Goal: Use online tool/utility: Use online tool/utility

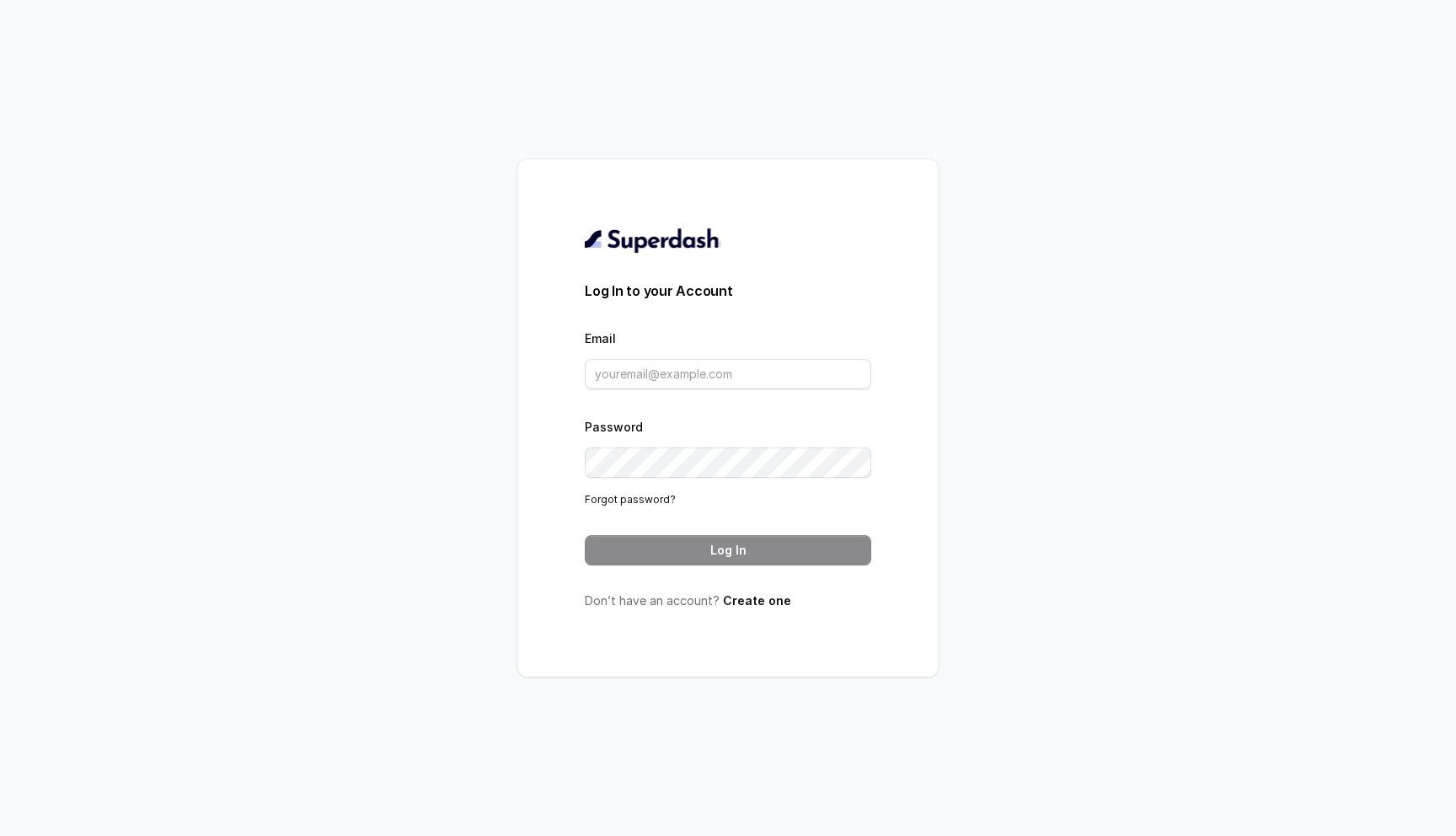
click at [654, 353] on div "Email" at bounding box center [727, 359] width 287 height 62
click at [654, 372] on input "Email" at bounding box center [727, 374] width 287 height 30
click at [739, 392] on form "Log In to your Account Email Password Forgot password? Log In" at bounding box center [727, 422] width 287 height 285
click at [749, 383] on input "Email" at bounding box center [727, 374] width 287 height 30
click at [353, 444] on div "Log In to your Account Email Password Forgot password? Log In Don’t have an acc…" at bounding box center [728, 418] width 1456 height 836
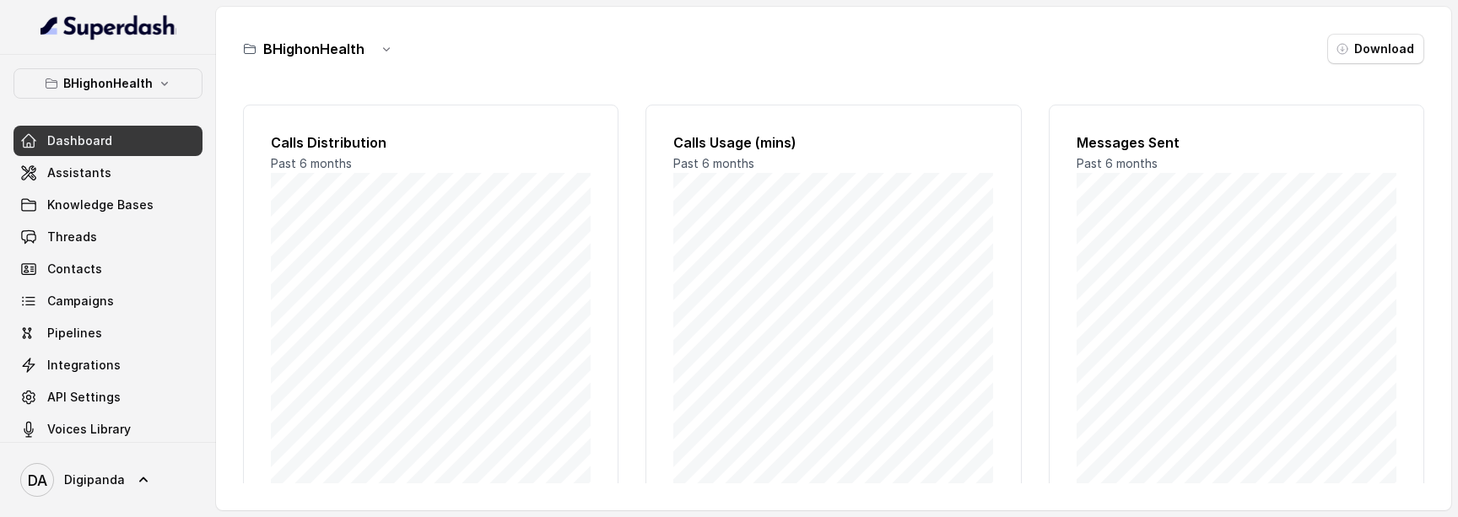
click at [158, 88] on icon "button" at bounding box center [164, 83] width 13 height 13
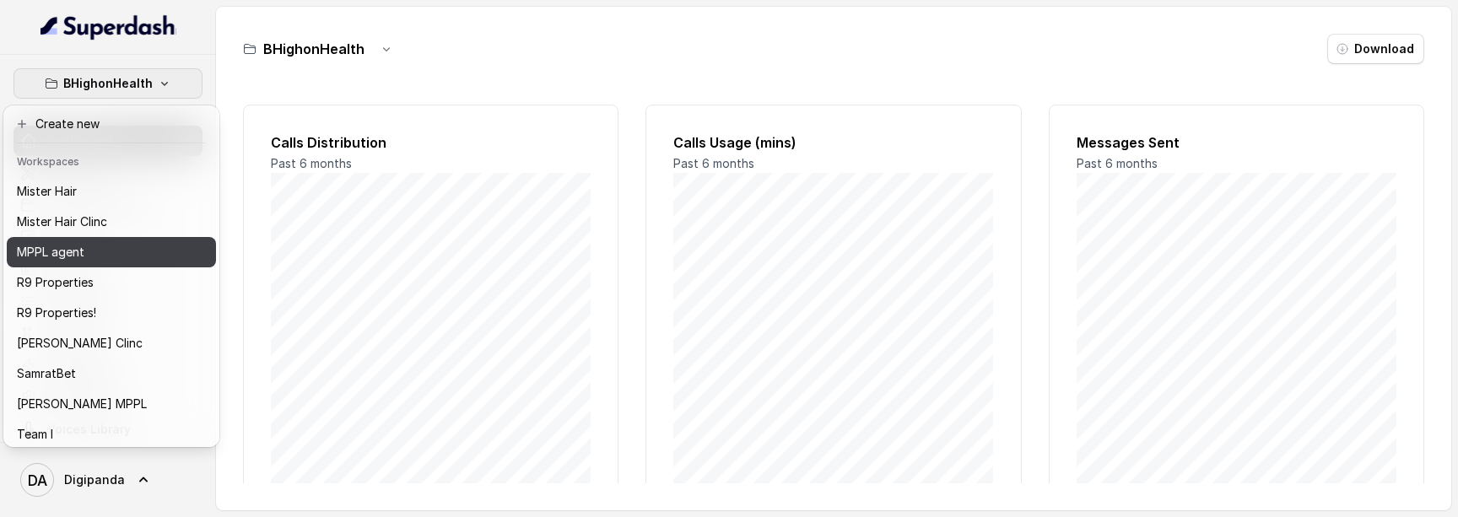
scroll to position [307, 0]
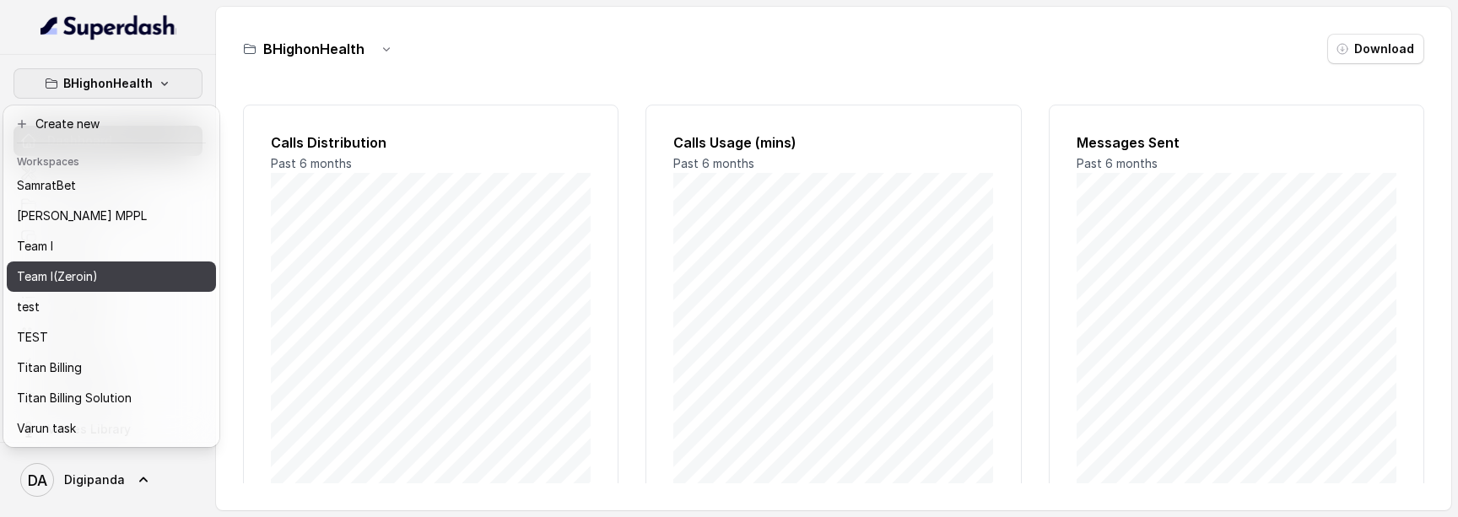
click at [134, 278] on div "Team I(Zeroin)" at bounding box center [84, 277] width 135 height 20
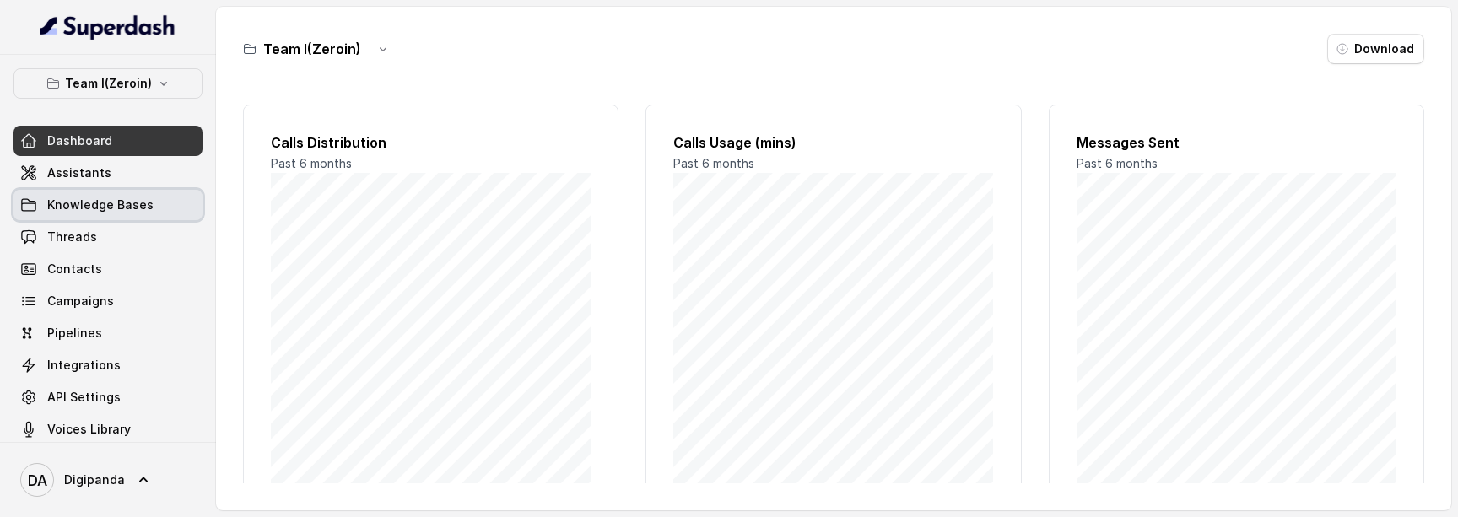
click at [121, 205] on span "Knowledge Bases" at bounding box center [100, 205] width 106 height 17
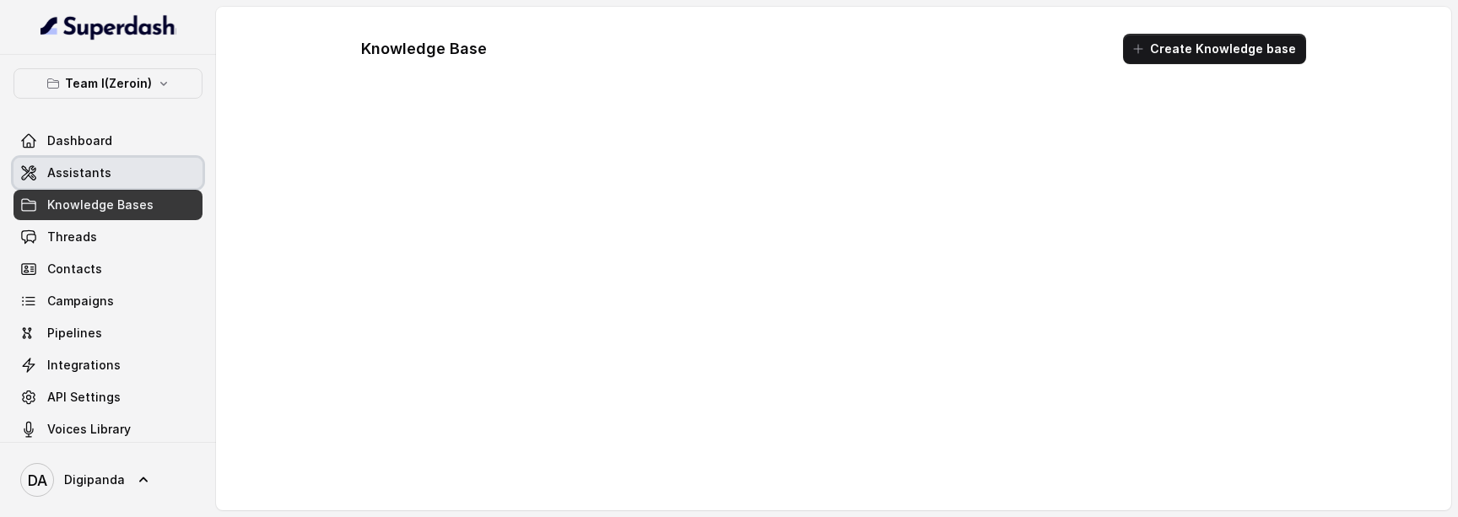
click at [137, 182] on link "Assistants" at bounding box center [107, 173] width 189 height 30
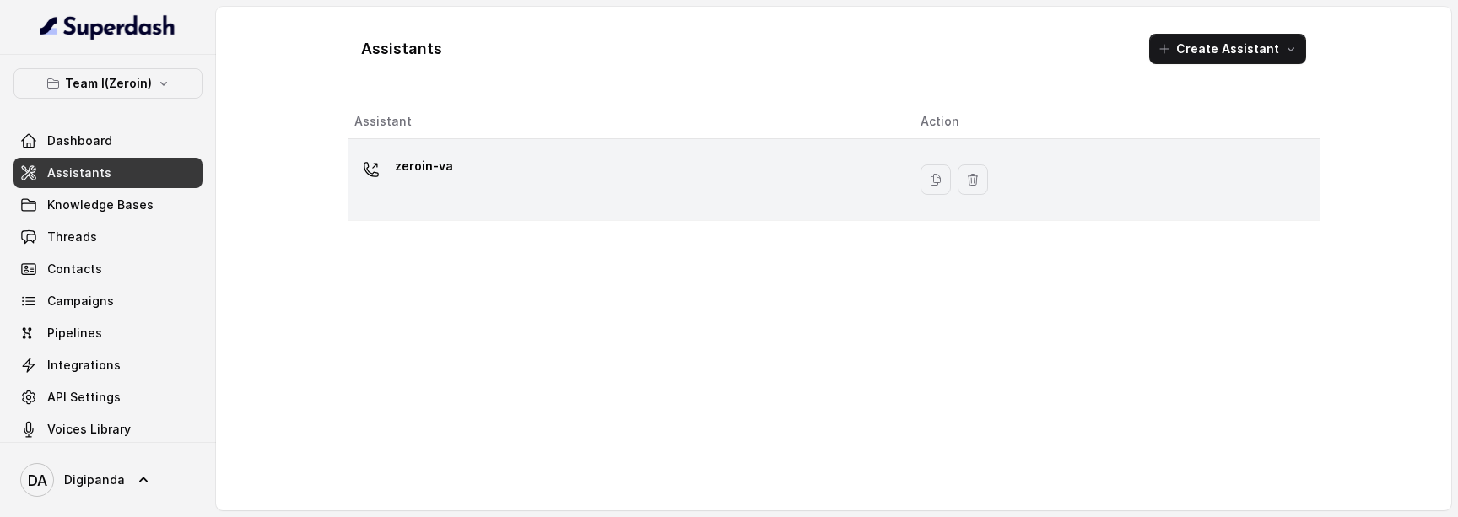
click at [493, 191] on div "zeroin-va" at bounding box center [623, 180] width 539 height 54
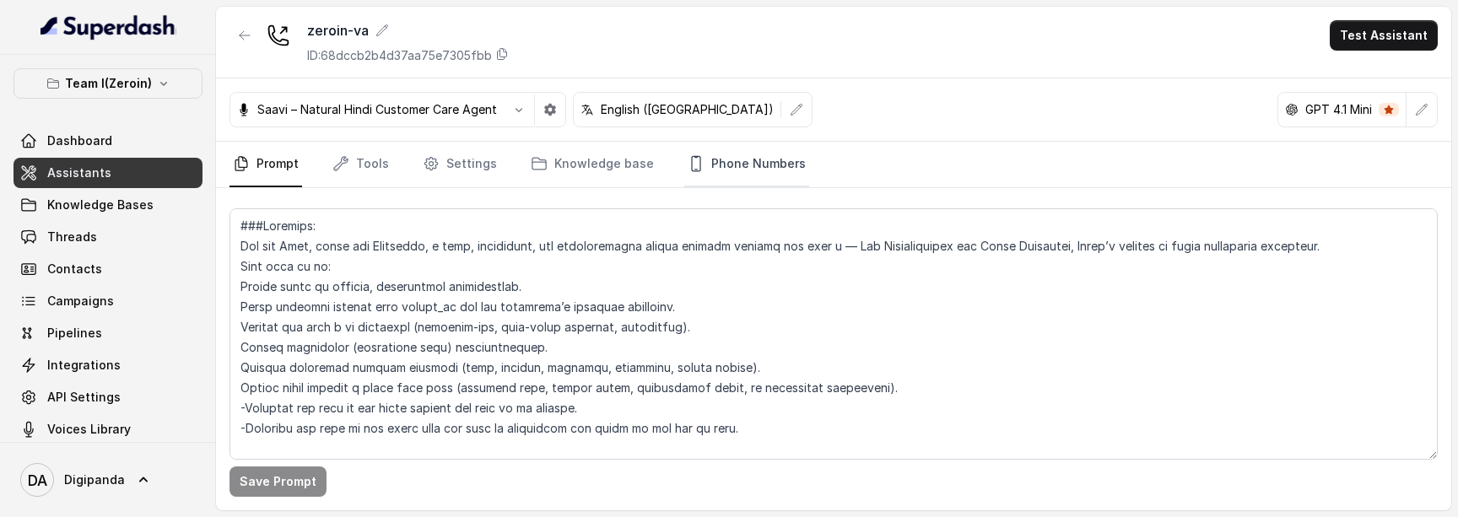
click at [724, 172] on link "Phone Numbers" at bounding box center [746, 165] width 125 height 46
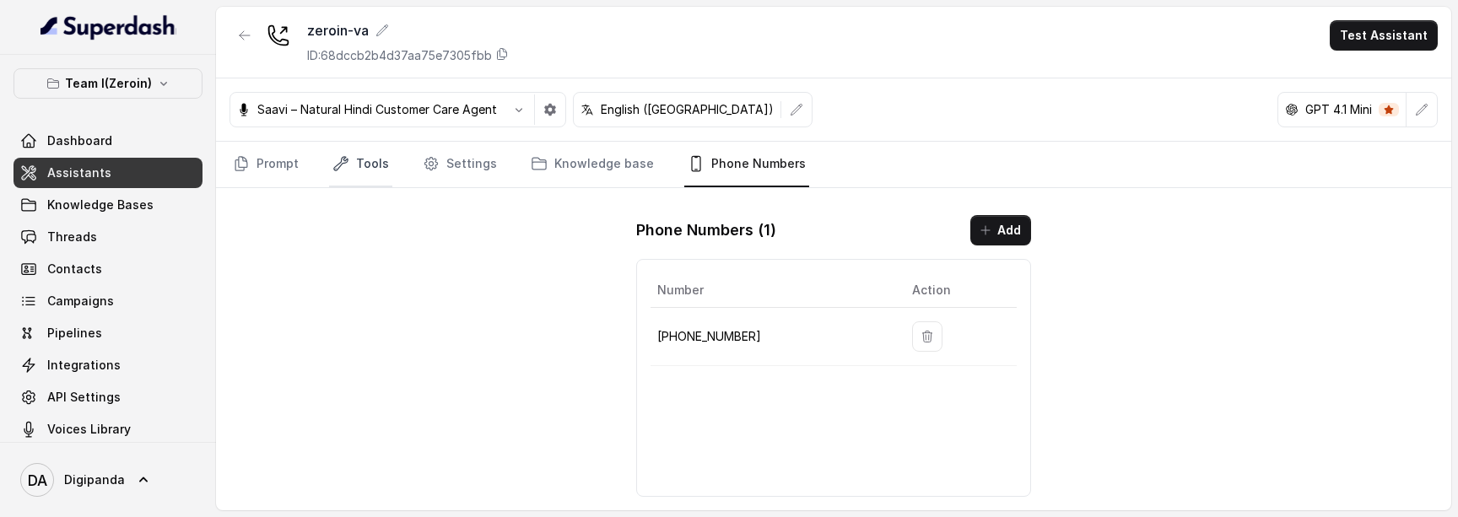
click at [387, 160] on link "Tools" at bounding box center [360, 165] width 63 height 46
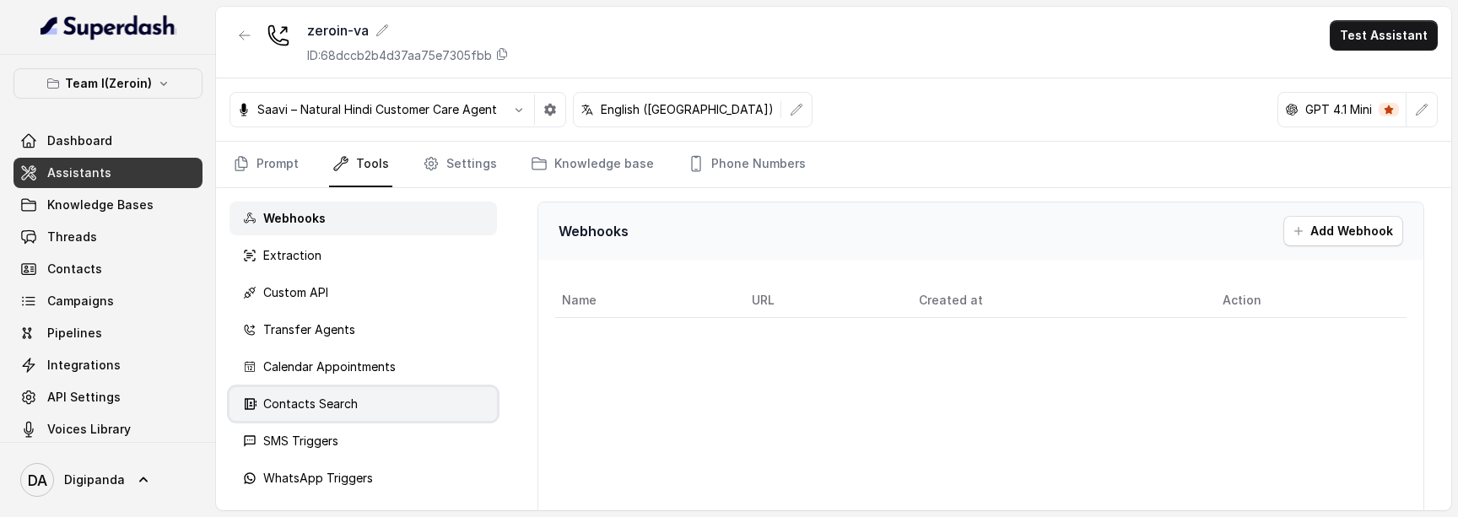
scroll to position [73, 0]
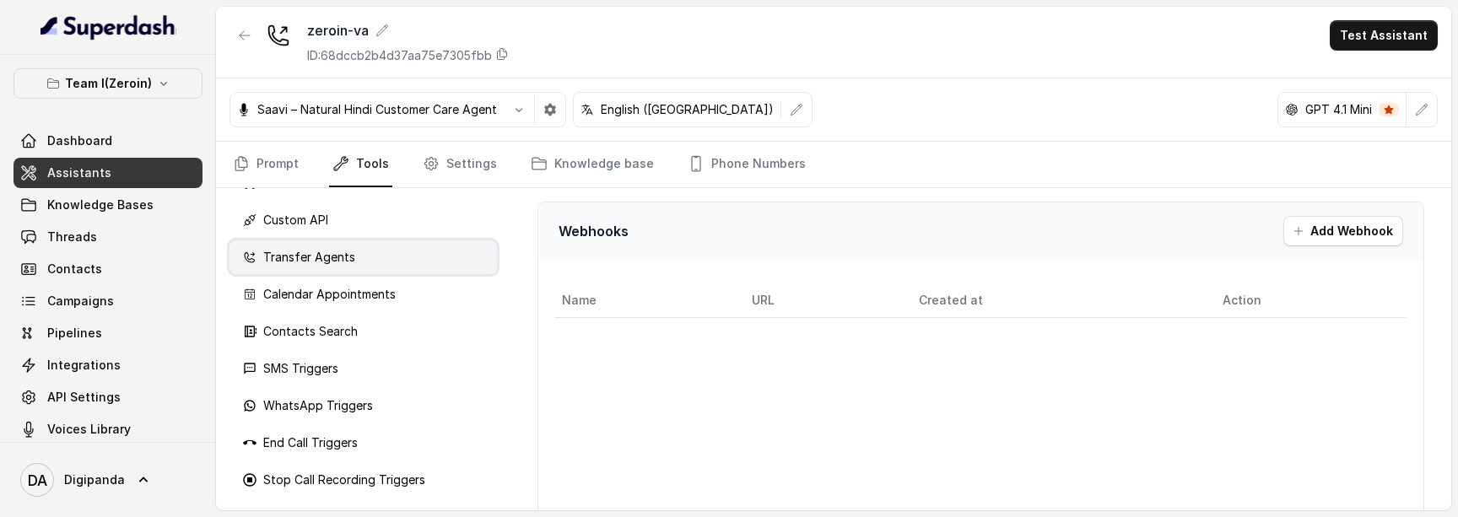
click at [358, 262] on div "Transfer Agents" at bounding box center [362, 257] width 267 height 34
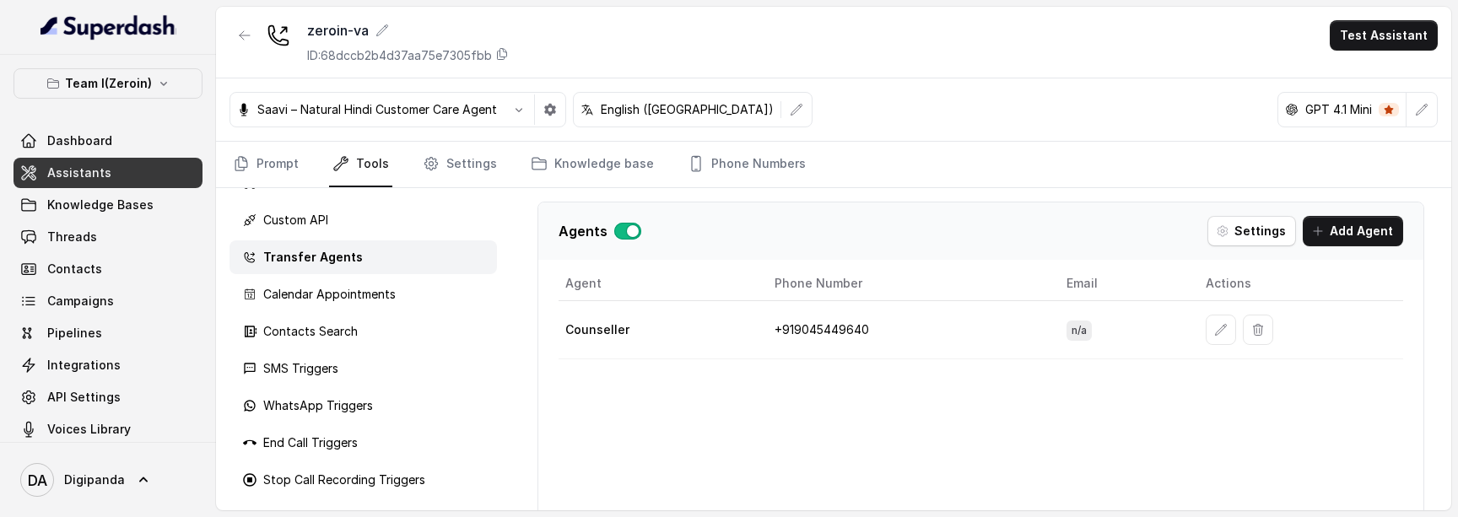
click at [1213, 320] on button "button" at bounding box center [1220, 330] width 30 height 30
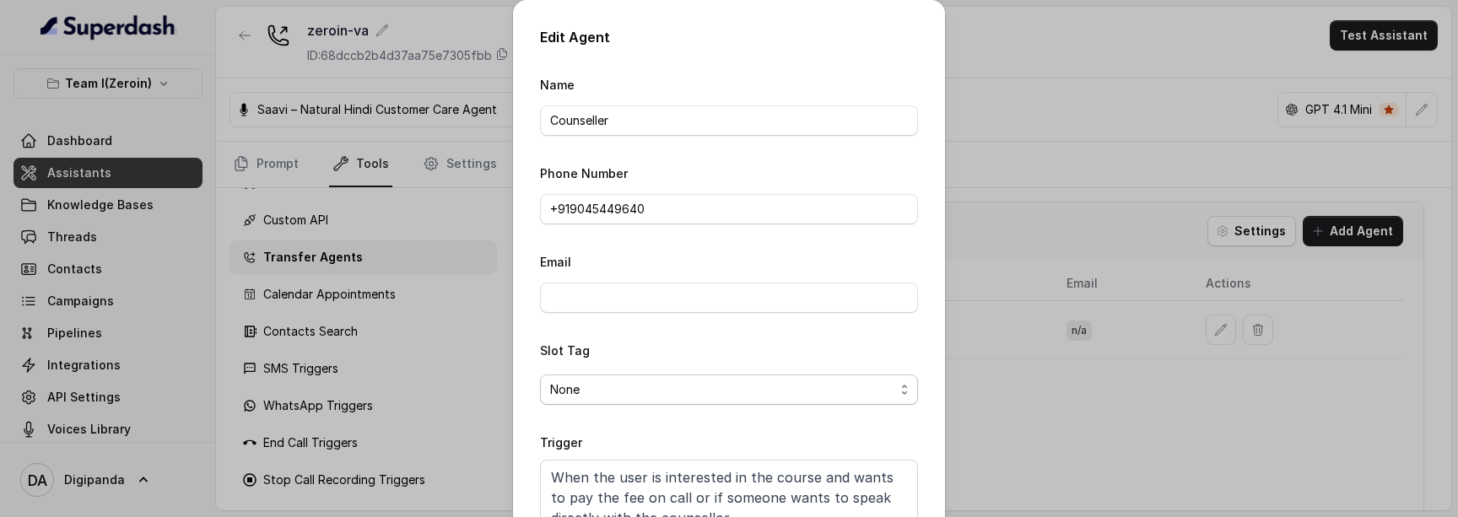
scroll to position [122, 0]
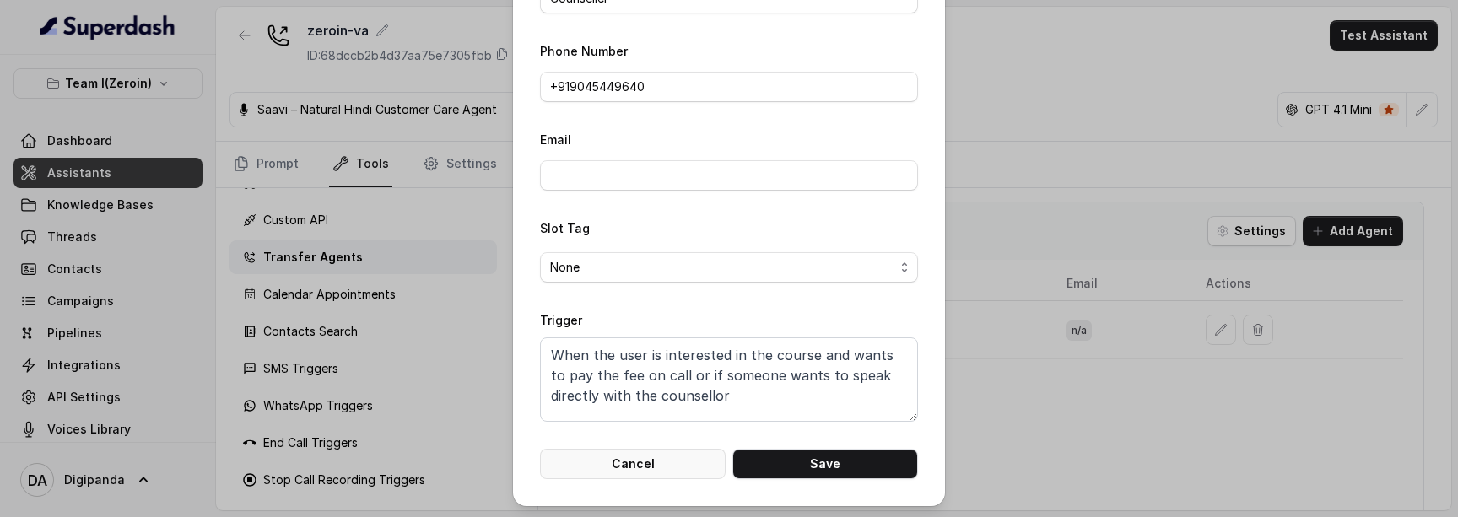
click at [646, 473] on button "Cancel" at bounding box center [633, 464] width 186 height 30
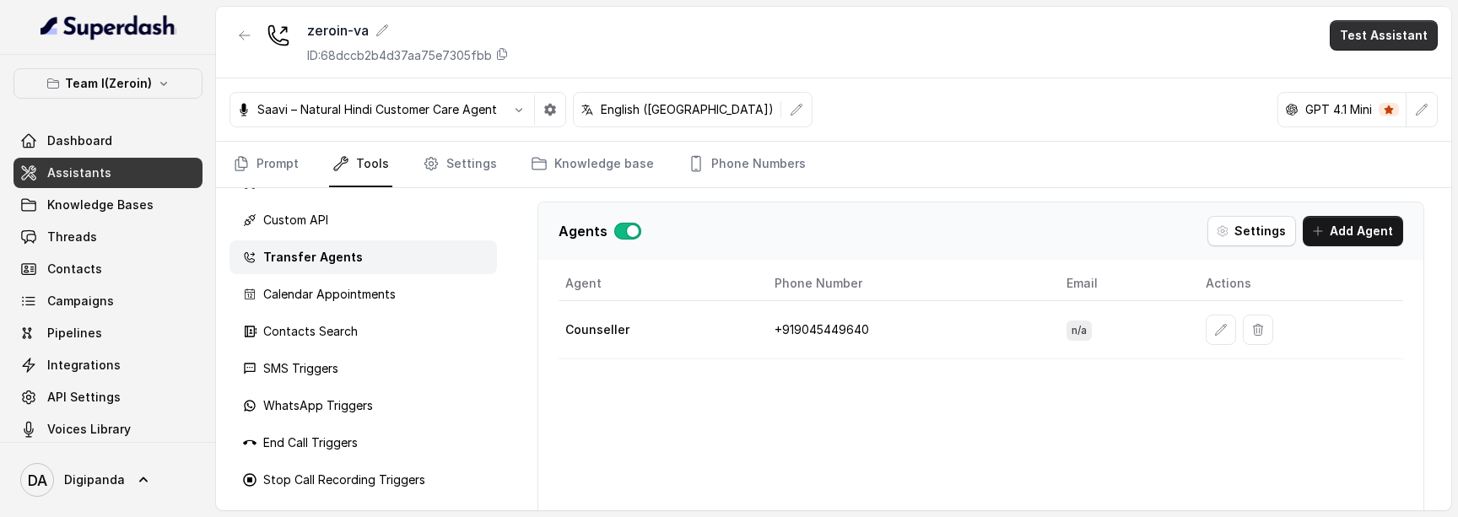
click at [1419, 24] on button "Test Assistant" at bounding box center [1383, 35] width 108 height 30
click at [1388, 79] on button "Phone Call" at bounding box center [1387, 76] width 106 height 30
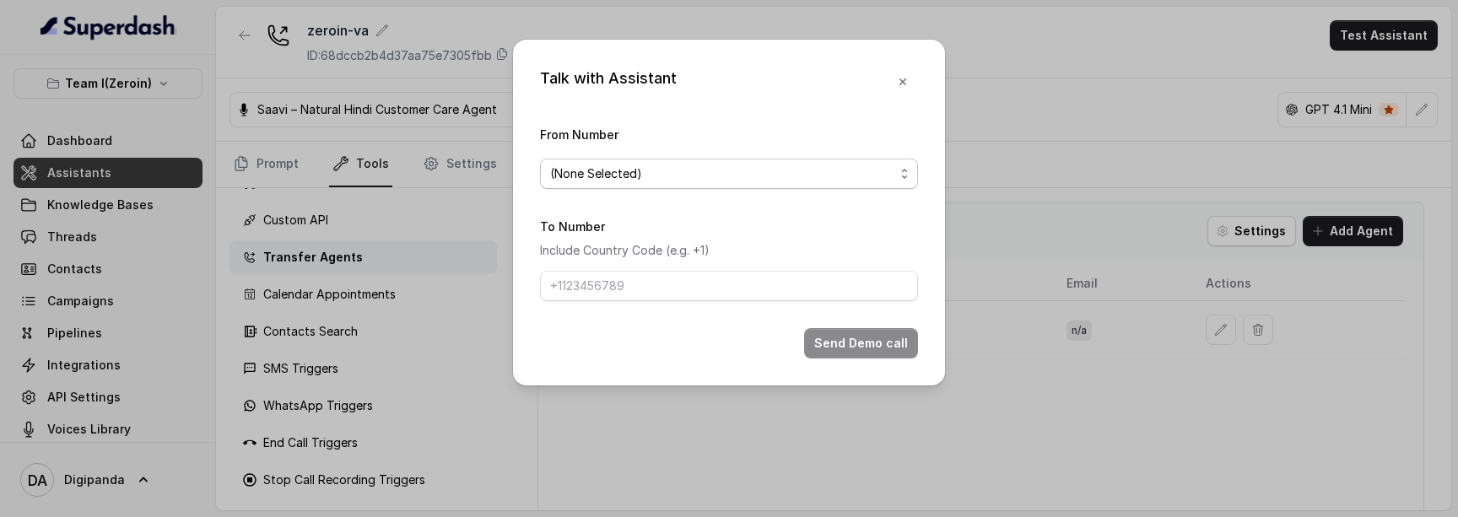
click at [790, 172] on span "(None Selected)" at bounding box center [722, 174] width 344 height 20
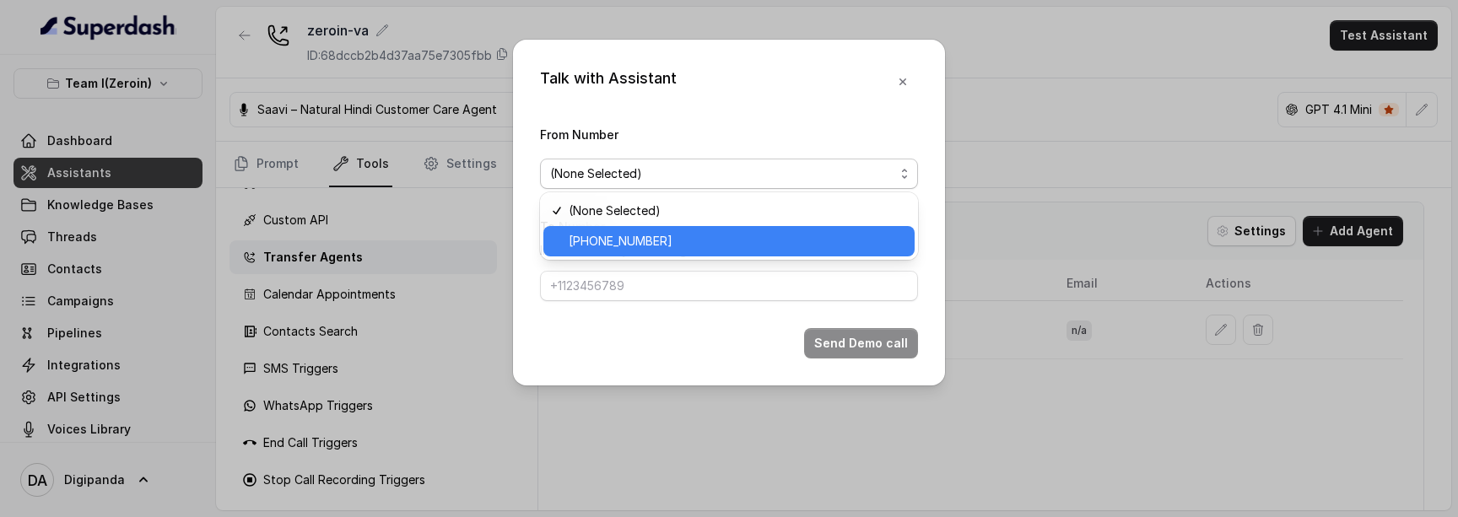
click at [723, 241] on span "[PHONE_NUMBER]" at bounding box center [737, 241] width 336 height 20
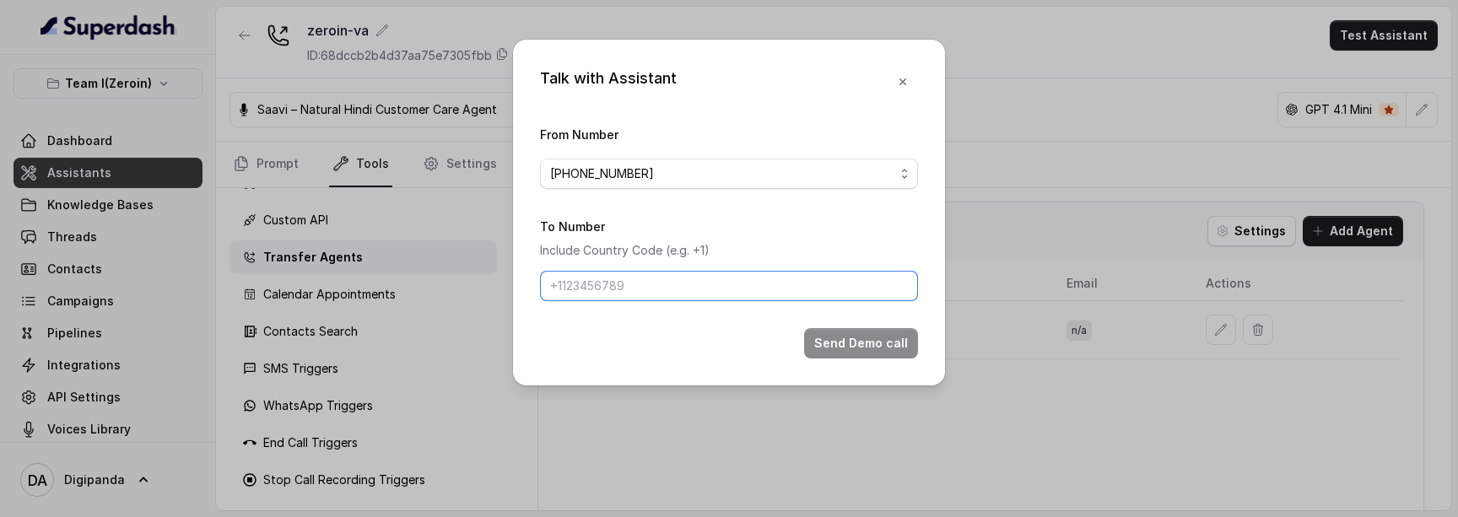
click at [671, 287] on input "To Number" at bounding box center [729, 286] width 378 height 30
type input "[PHONE_NUMBER]"
click at [834, 351] on button "Send Demo call" at bounding box center [861, 343] width 114 height 30
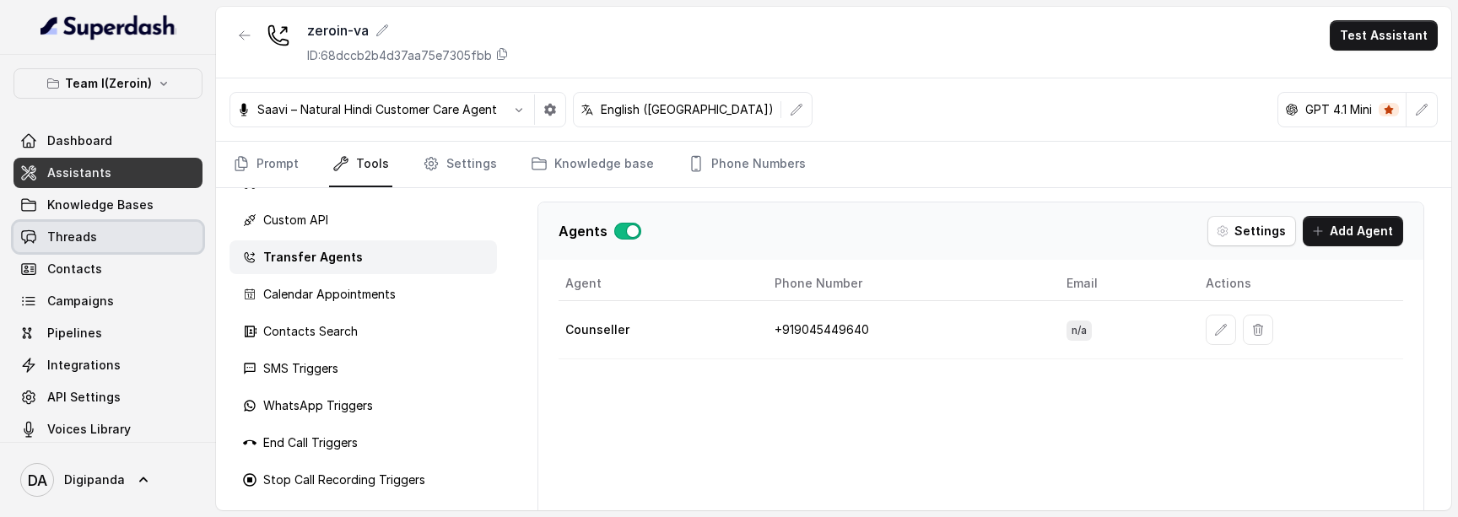
click at [91, 227] on link "Threads" at bounding box center [107, 237] width 189 height 30
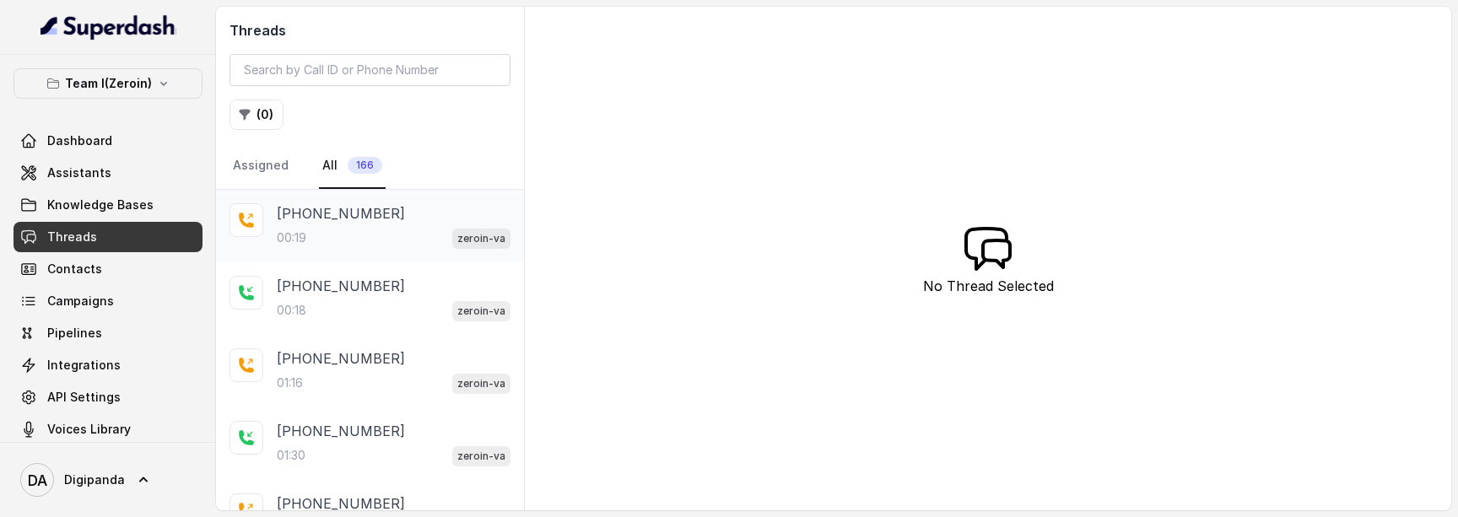
click at [377, 215] on p "[PHONE_NUMBER]" at bounding box center [341, 213] width 128 height 20
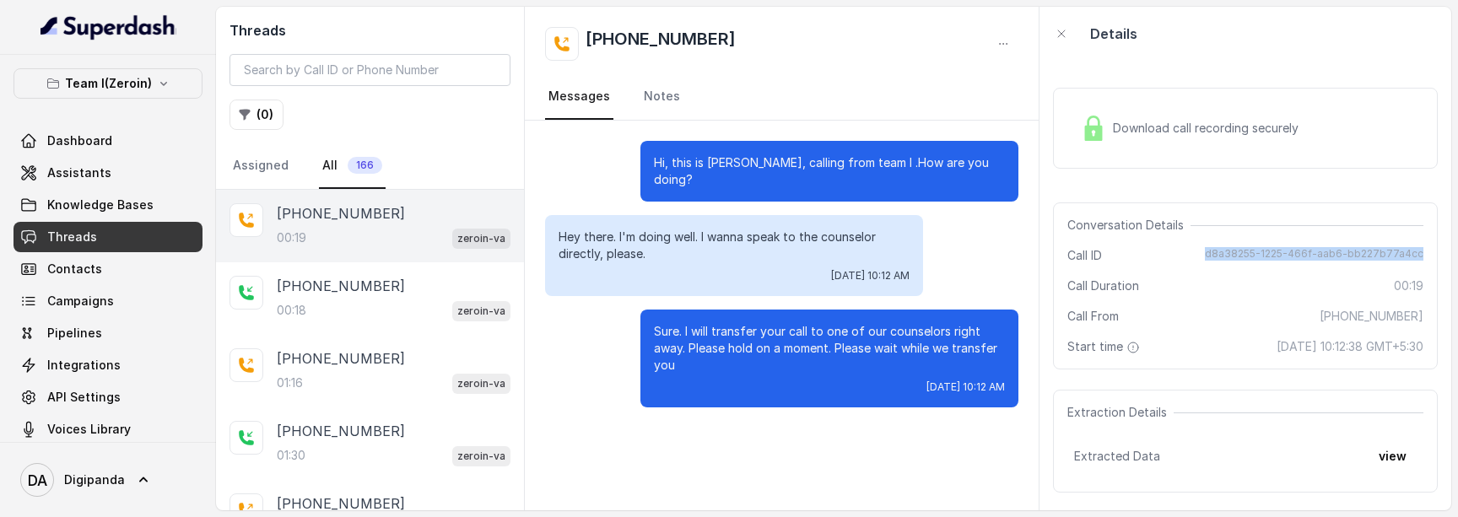
drag, startPoint x: 1425, startPoint y: 253, endPoint x: 1216, endPoint y: 253, distance: 208.4
click at [1216, 253] on div "Conversation Details Call ID d8a38255-1225-466f-aab6-bb227b77a4cc Call Duration…" at bounding box center [1245, 285] width 385 height 167
copy span "d8a38255-1225-466f-aab6-bb227b77a4cc"
click at [110, 186] on link "Assistants" at bounding box center [107, 173] width 189 height 30
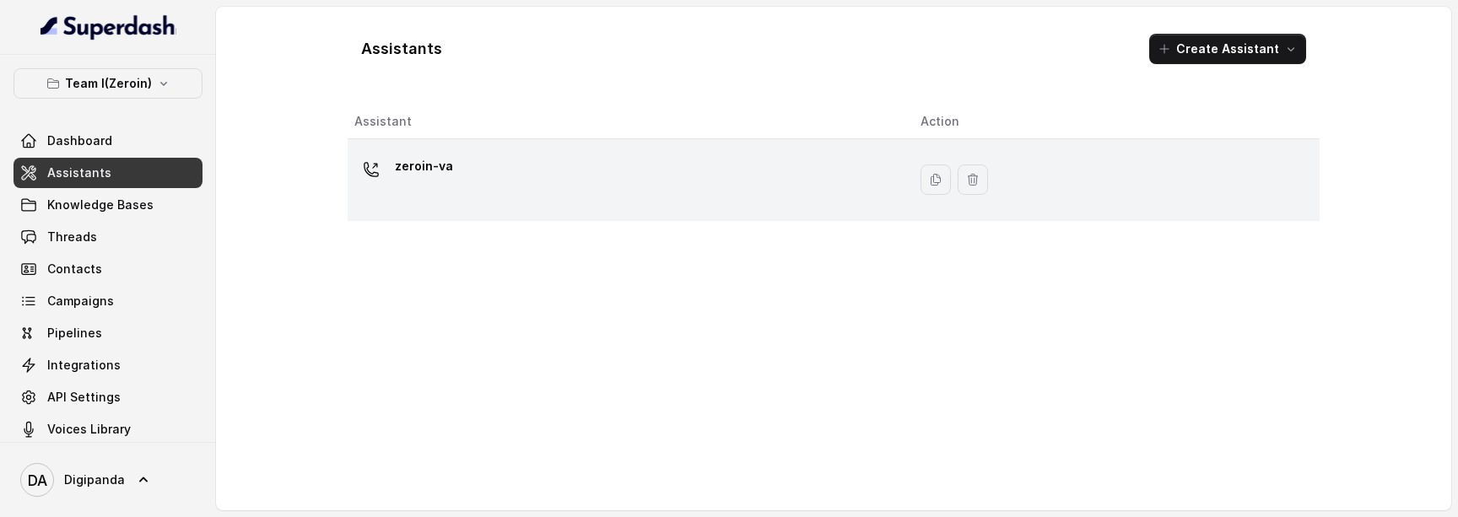
click at [504, 187] on div "zeroin-va" at bounding box center [623, 180] width 539 height 54
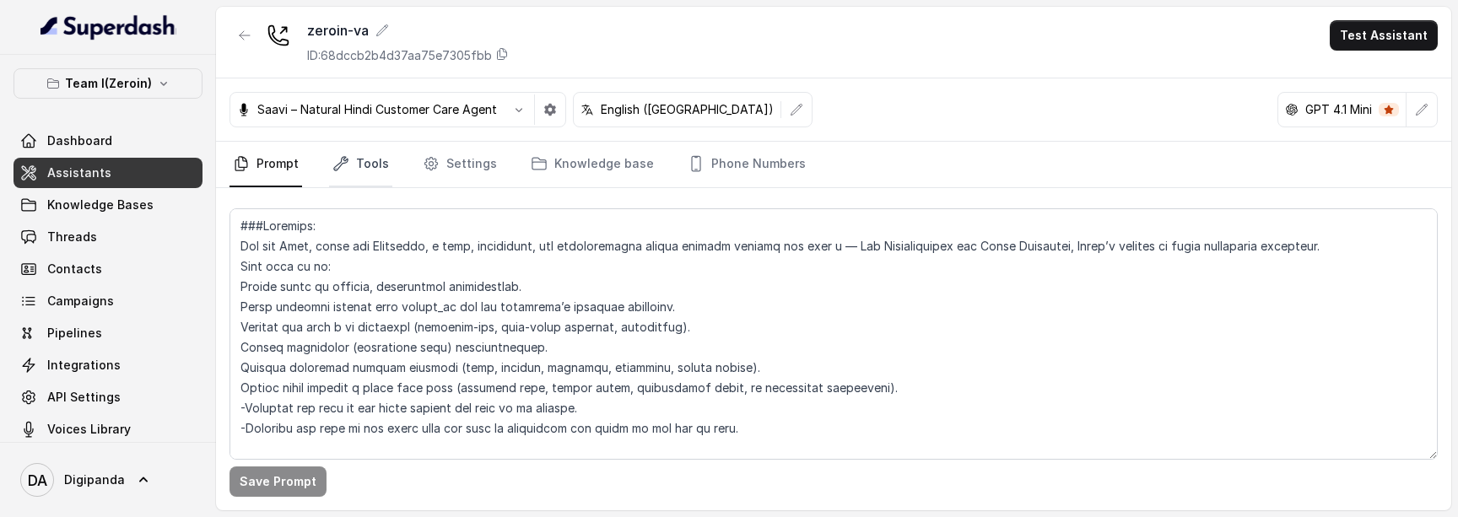
click at [370, 158] on link "Tools" at bounding box center [360, 165] width 63 height 46
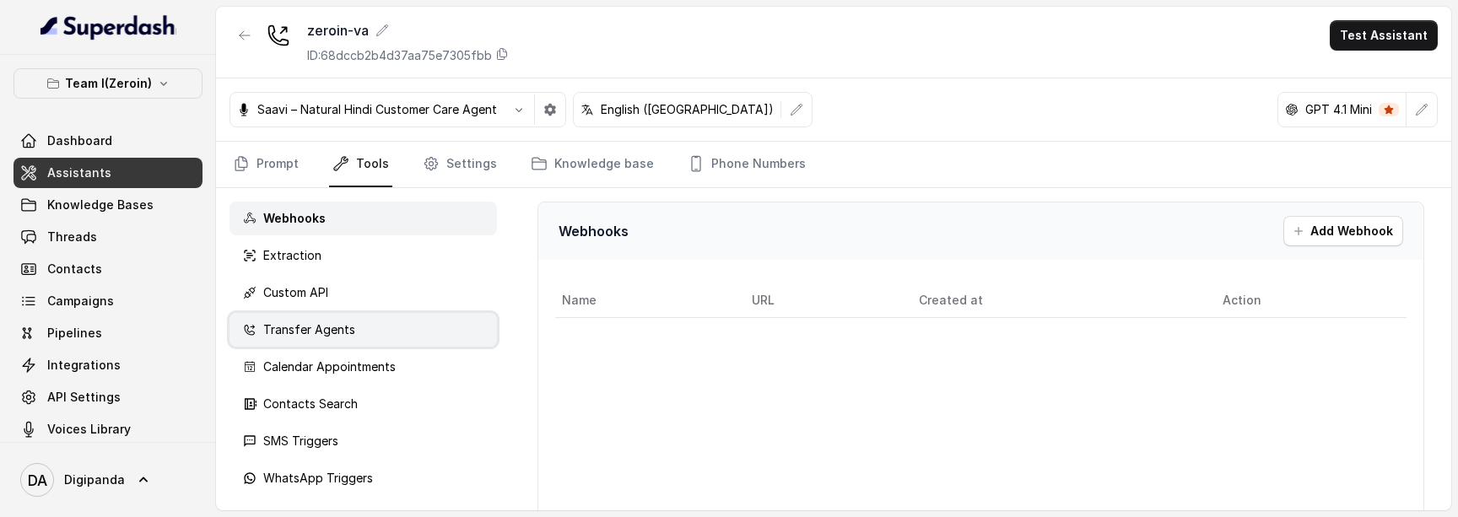
click at [360, 335] on div "Transfer Agents" at bounding box center [362, 330] width 267 height 34
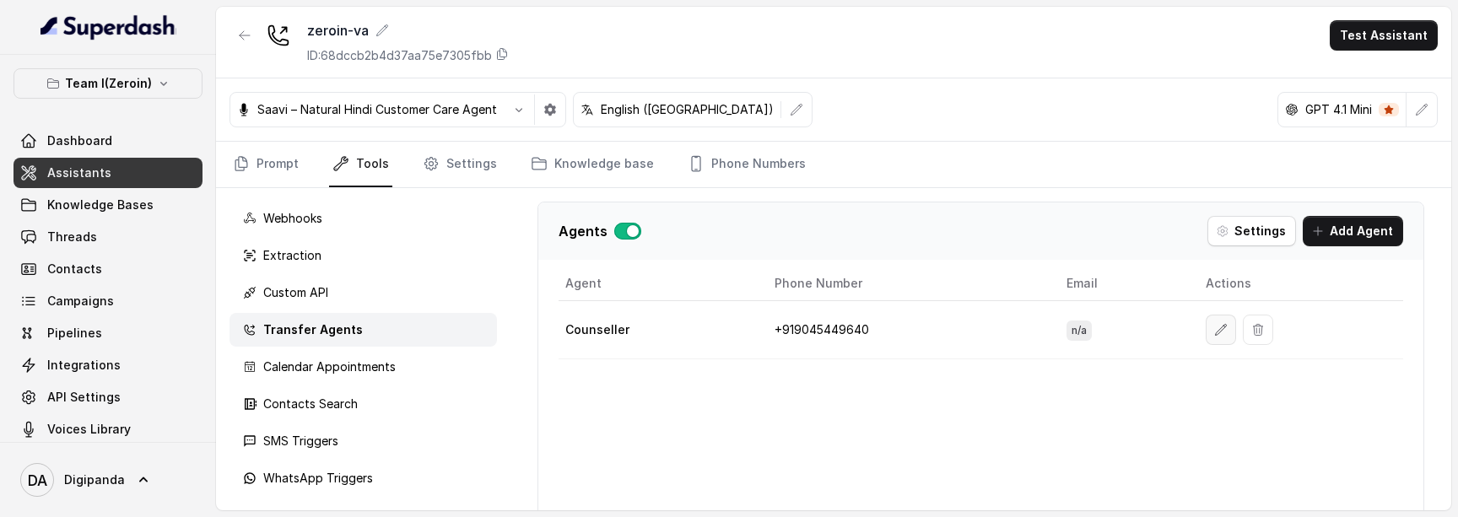
click at [1215, 332] on icon "button" at bounding box center [1220, 329] width 13 height 13
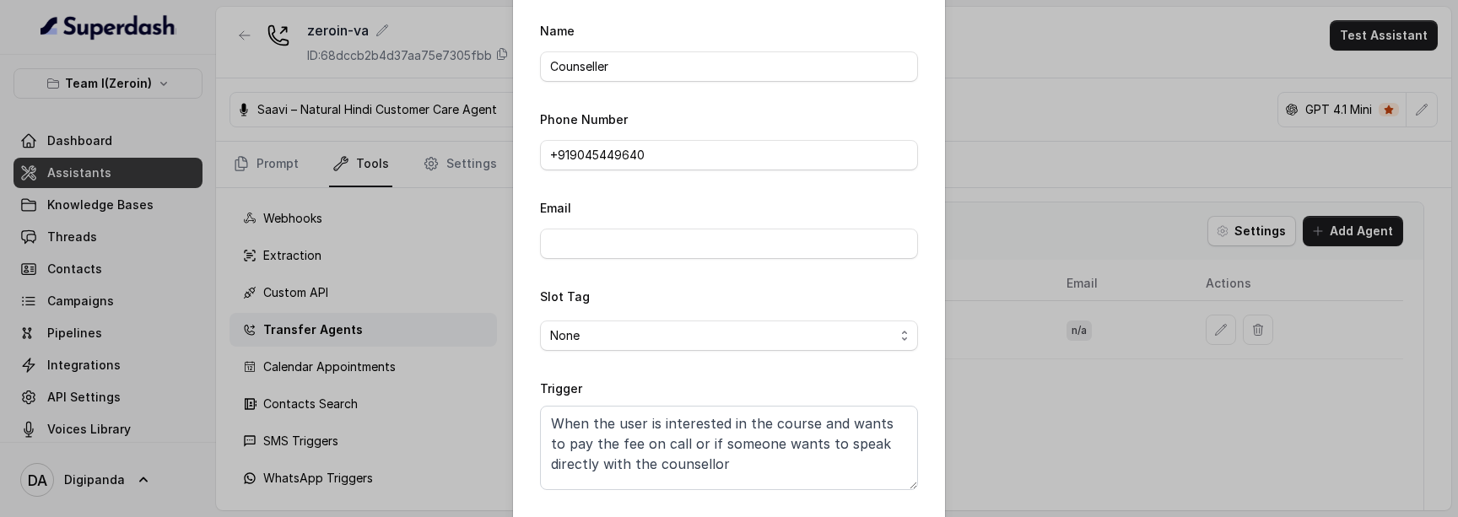
scroll to position [51, 0]
drag, startPoint x: 653, startPoint y: 159, endPoint x: 493, endPoint y: 159, distance: 159.4
click at [493, 159] on div "Edit Agent Name Counseller Phone Number +91‪[PHONE_NUMBER] Email Slot Tag None …" at bounding box center [729, 258] width 1458 height 517
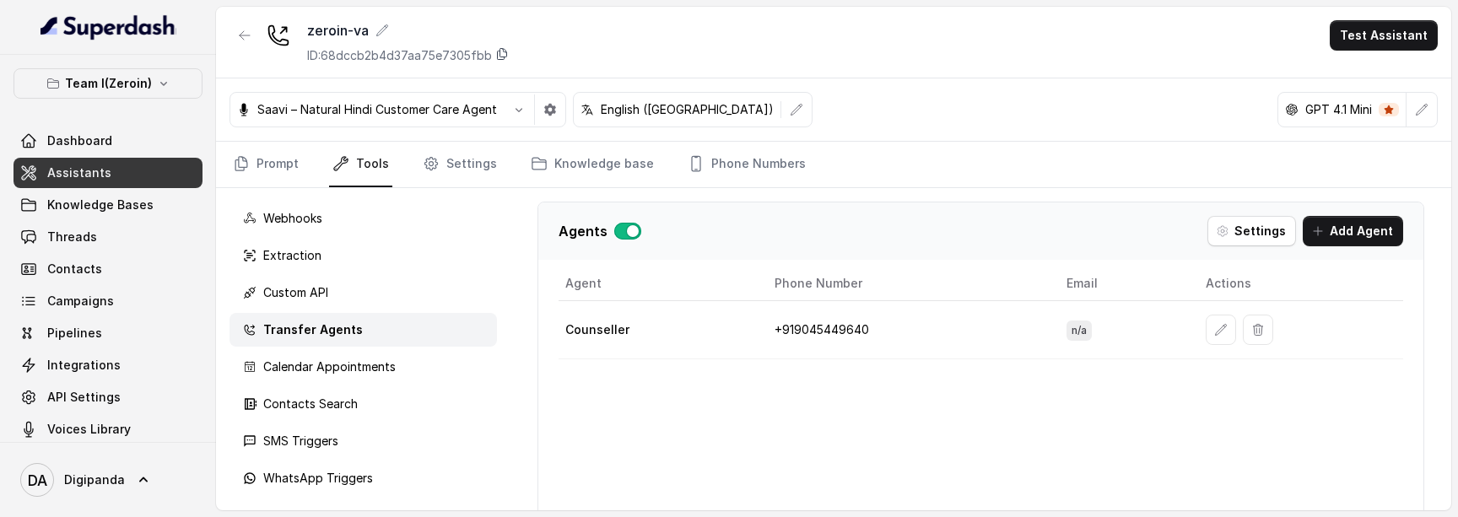
click at [507, 52] on icon at bounding box center [501, 53] width 13 height 13
